Goal: Navigation & Orientation: Find specific page/section

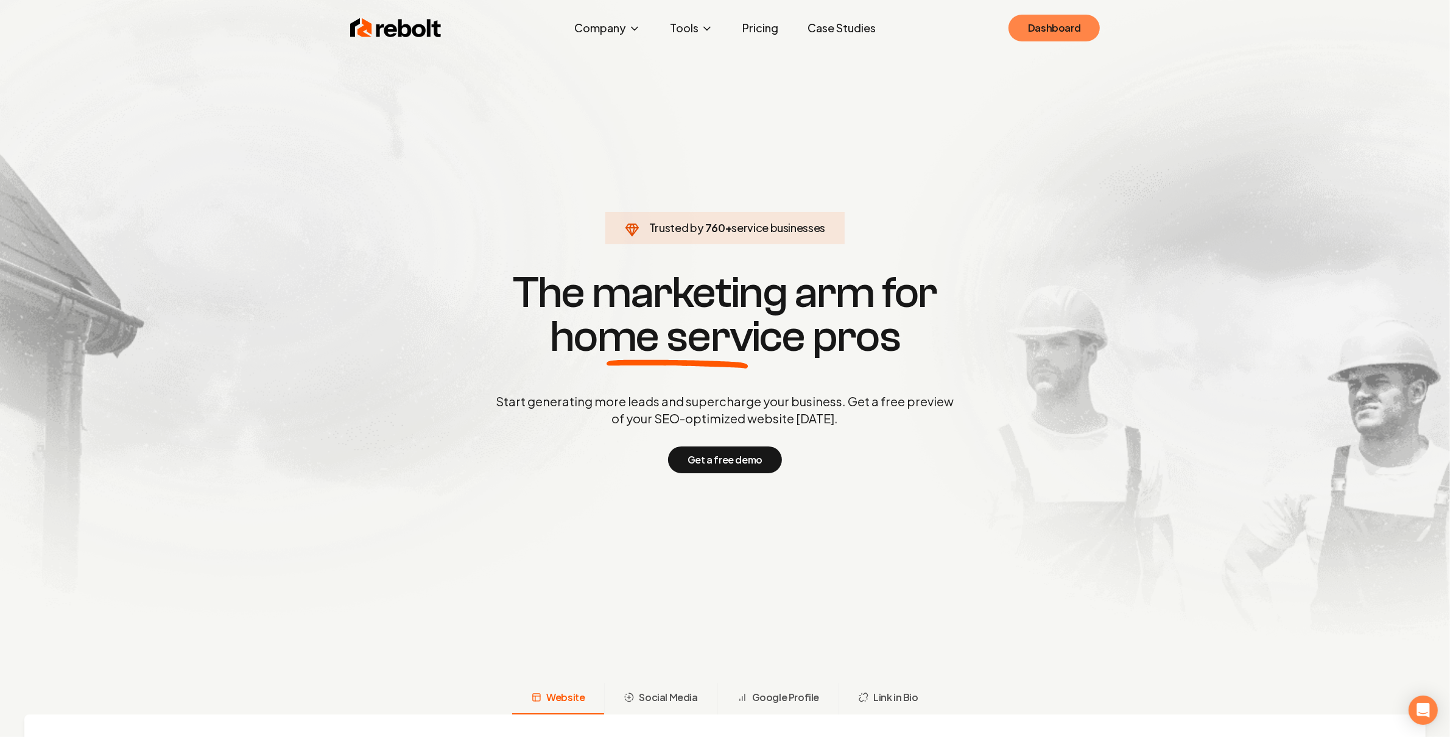
click at [1046, 22] on link "Dashboard" at bounding box center [1053, 28] width 91 height 27
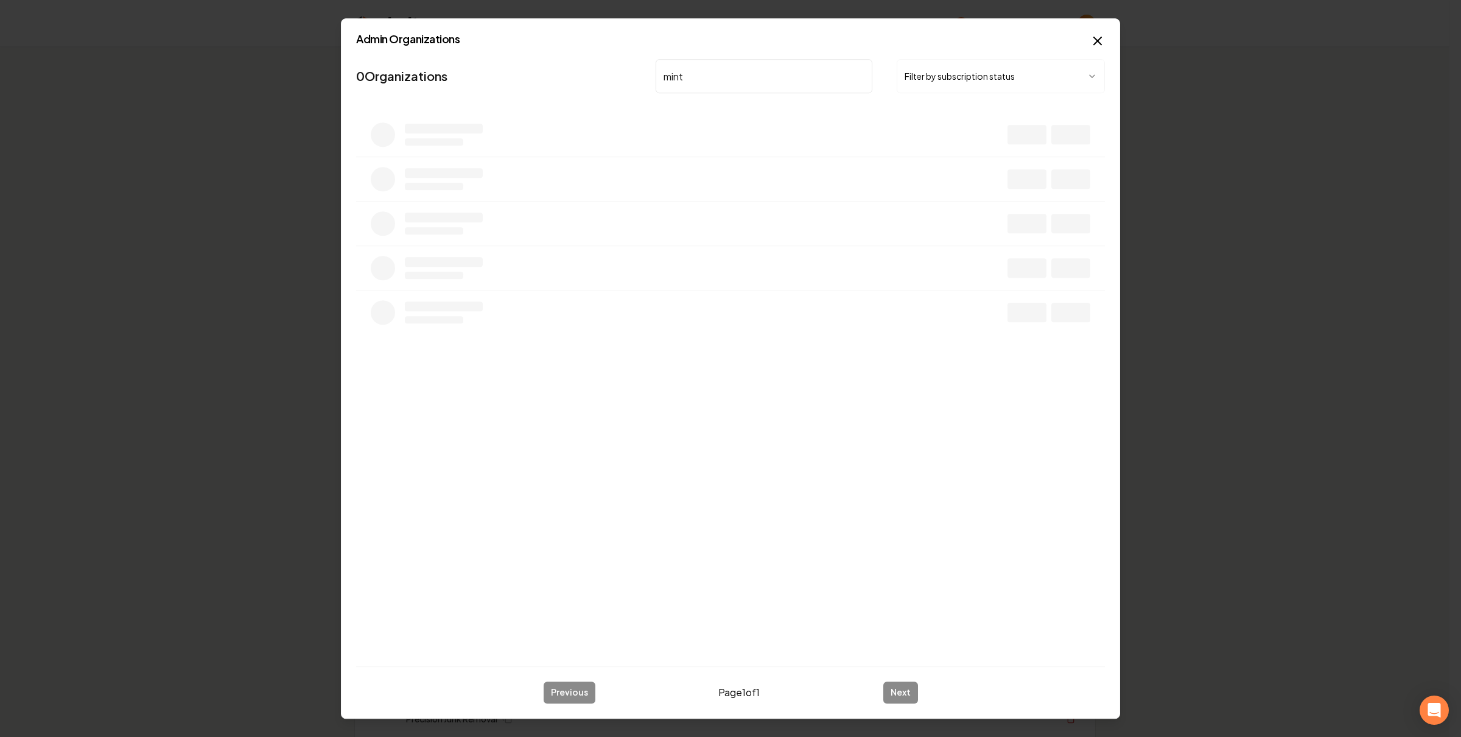
type input "mint"
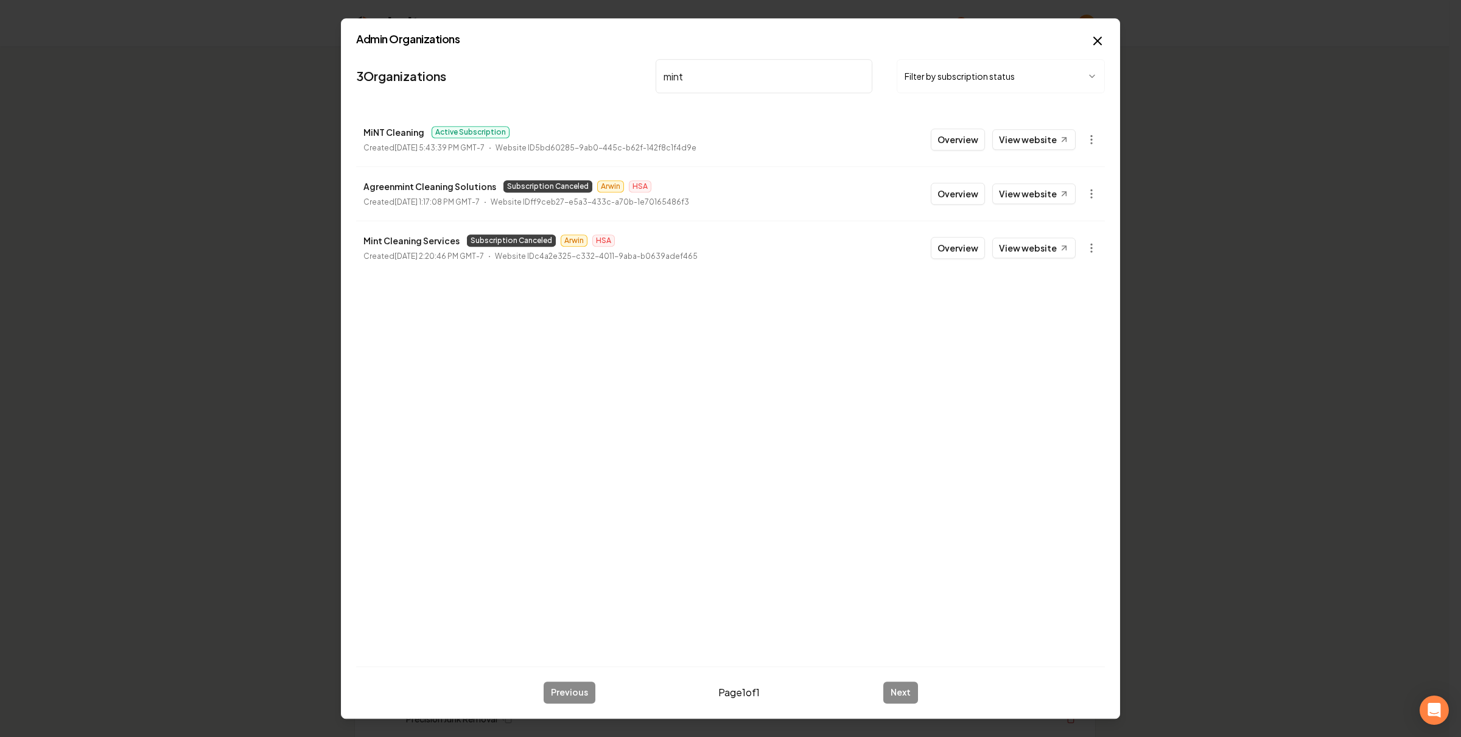
click at [955, 136] on button "Overview" at bounding box center [958, 139] width 54 height 22
